Goal: Transaction & Acquisition: Download file/media

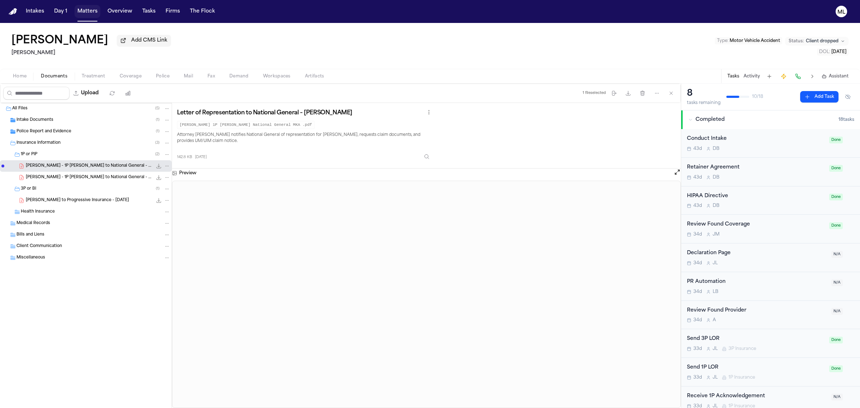
click at [86, 11] on button "Matters" at bounding box center [88, 11] width 26 height 13
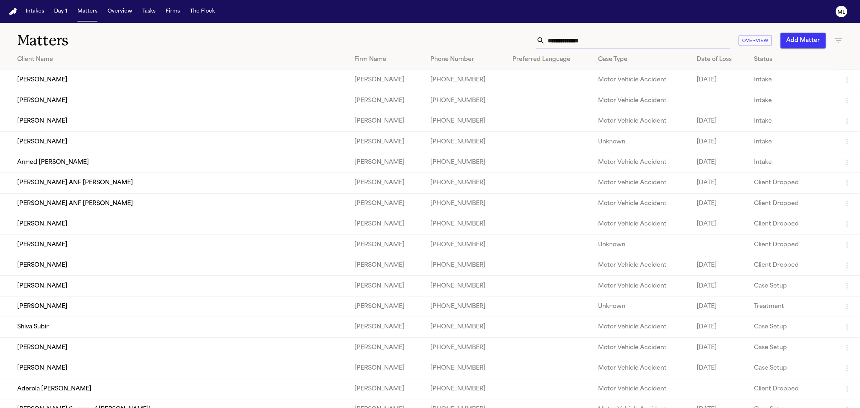
click at [593, 35] on input "text" at bounding box center [637, 41] width 185 height 16
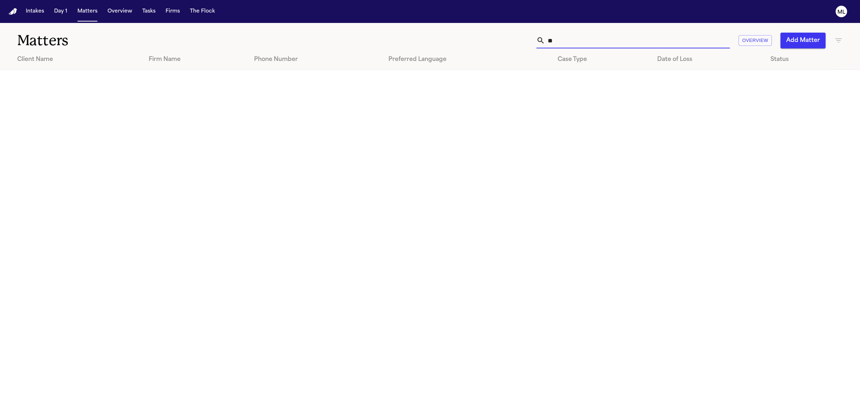
type input "*"
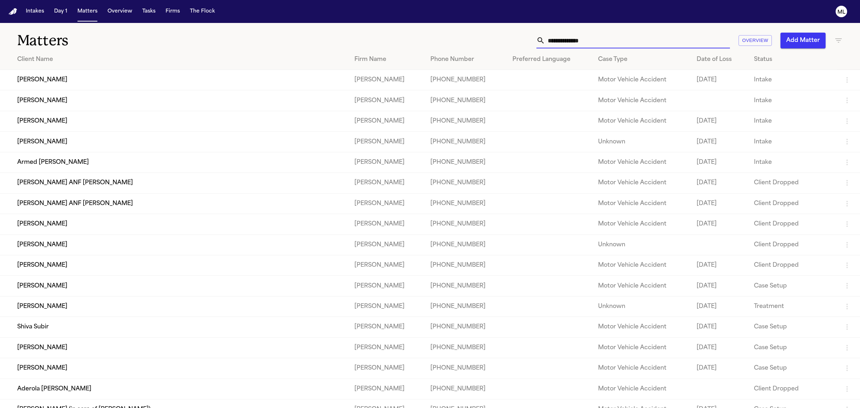
click at [838, 39] on icon "button" at bounding box center [838, 40] width 9 height 9
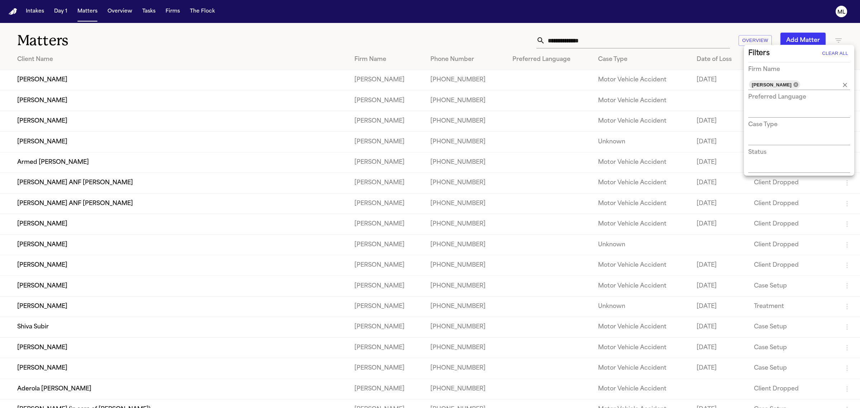
click at [799, 85] on icon at bounding box center [796, 85] width 6 height 6
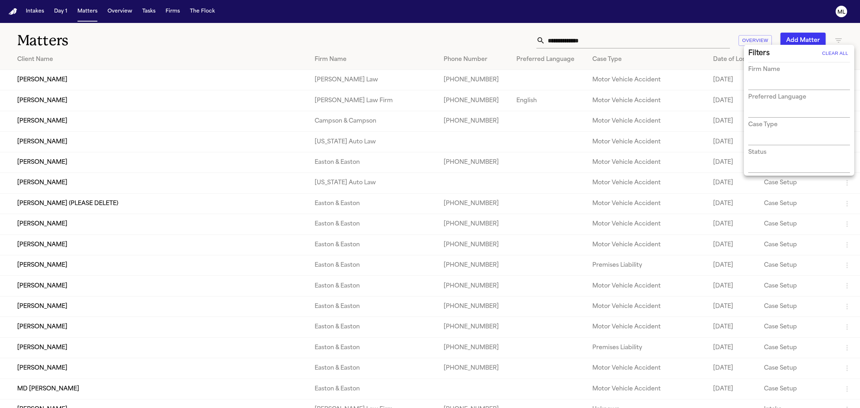
click at [635, 37] on div at bounding box center [430, 204] width 860 height 408
click at [606, 40] on input "text" at bounding box center [637, 41] width 185 height 16
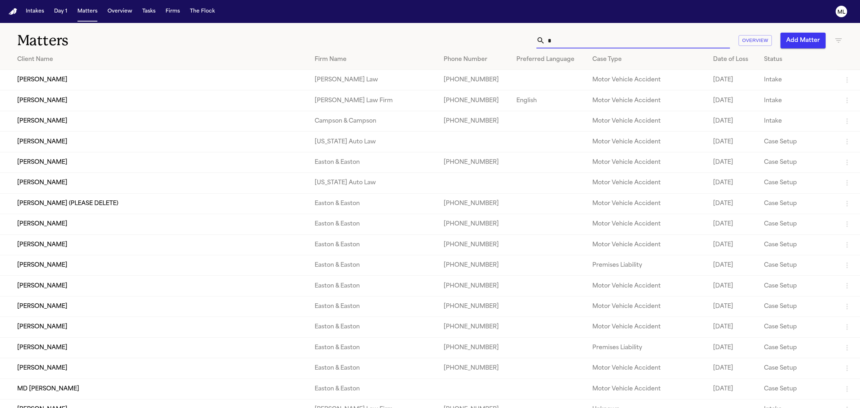
type input "**"
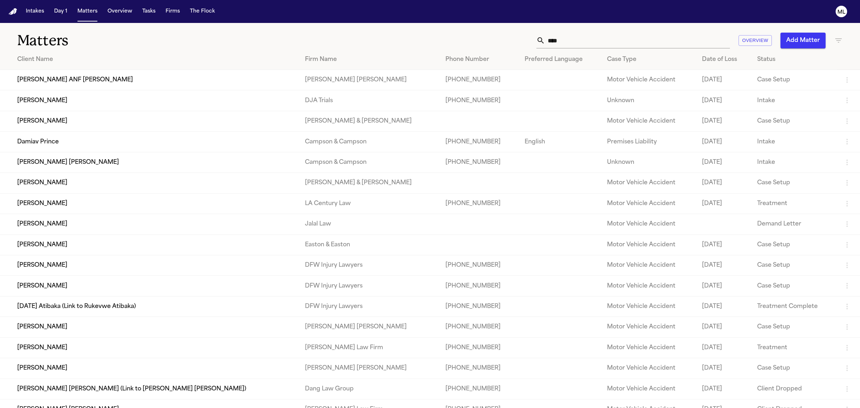
click at [93, 99] on td "[PERSON_NAME]" at bounding box center [149, 100] width 299 height 20
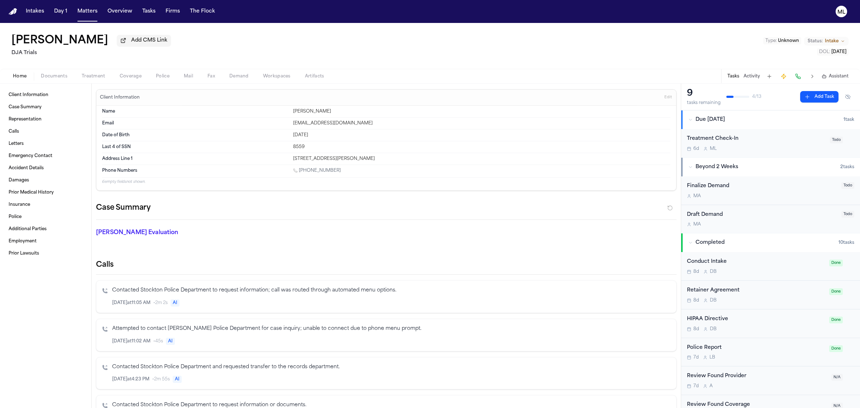
click at [55, 77] on span "Documents" at bounding box center [54, 76] width 27 height 6
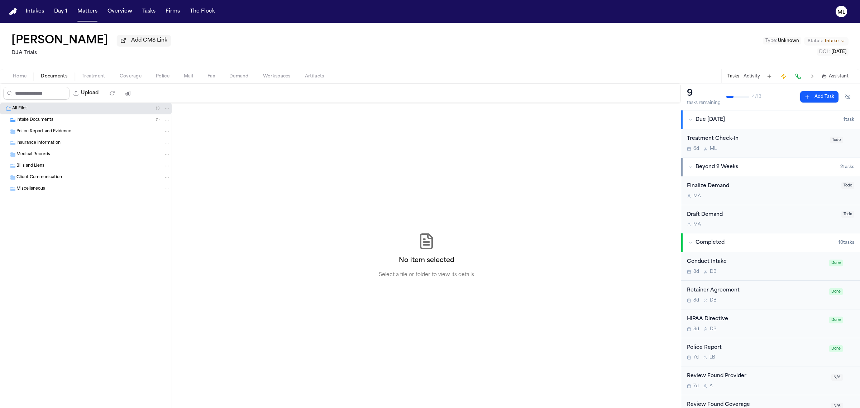
click at [54, 121] on div "Intake Documents ( 1 )" at bounding box center [93, 120] width 154 height 6
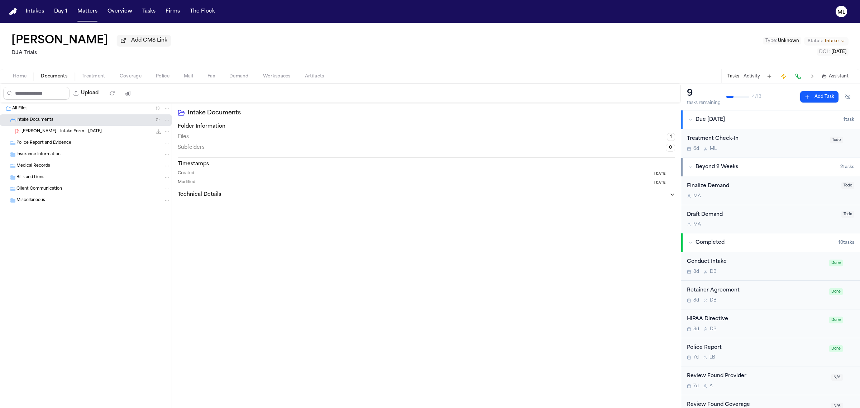
click at [160, 131] on icon "File: S. Davis - Intake Form - 9.3.25" at bounding box center [159, 132] width 6 height 6
